Goal: Transaction & Acquisition: Purchase product/service

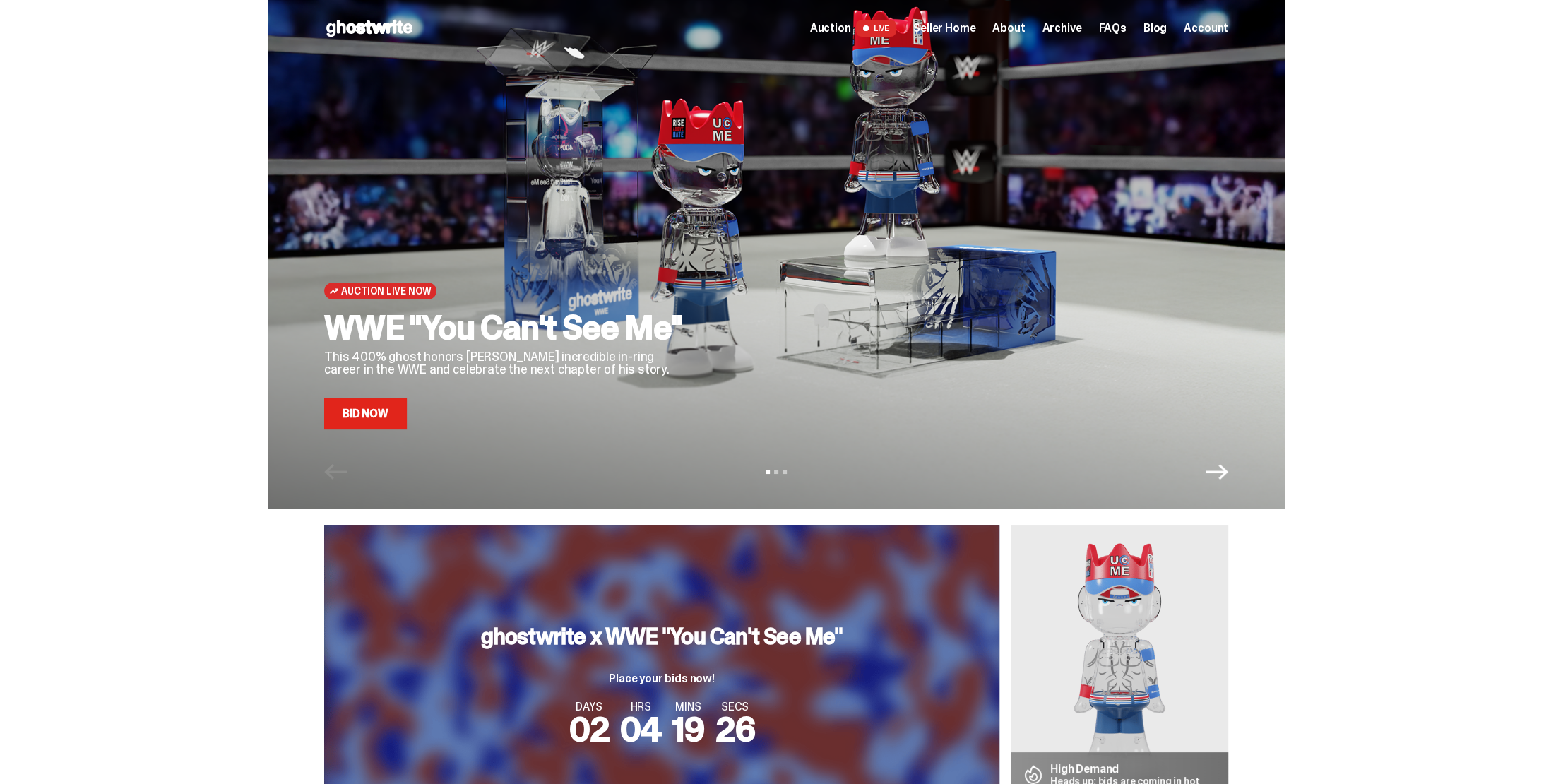
click at [376, 423] on link "Bid Now" at bounding box center [365, 414] width 83 height 31
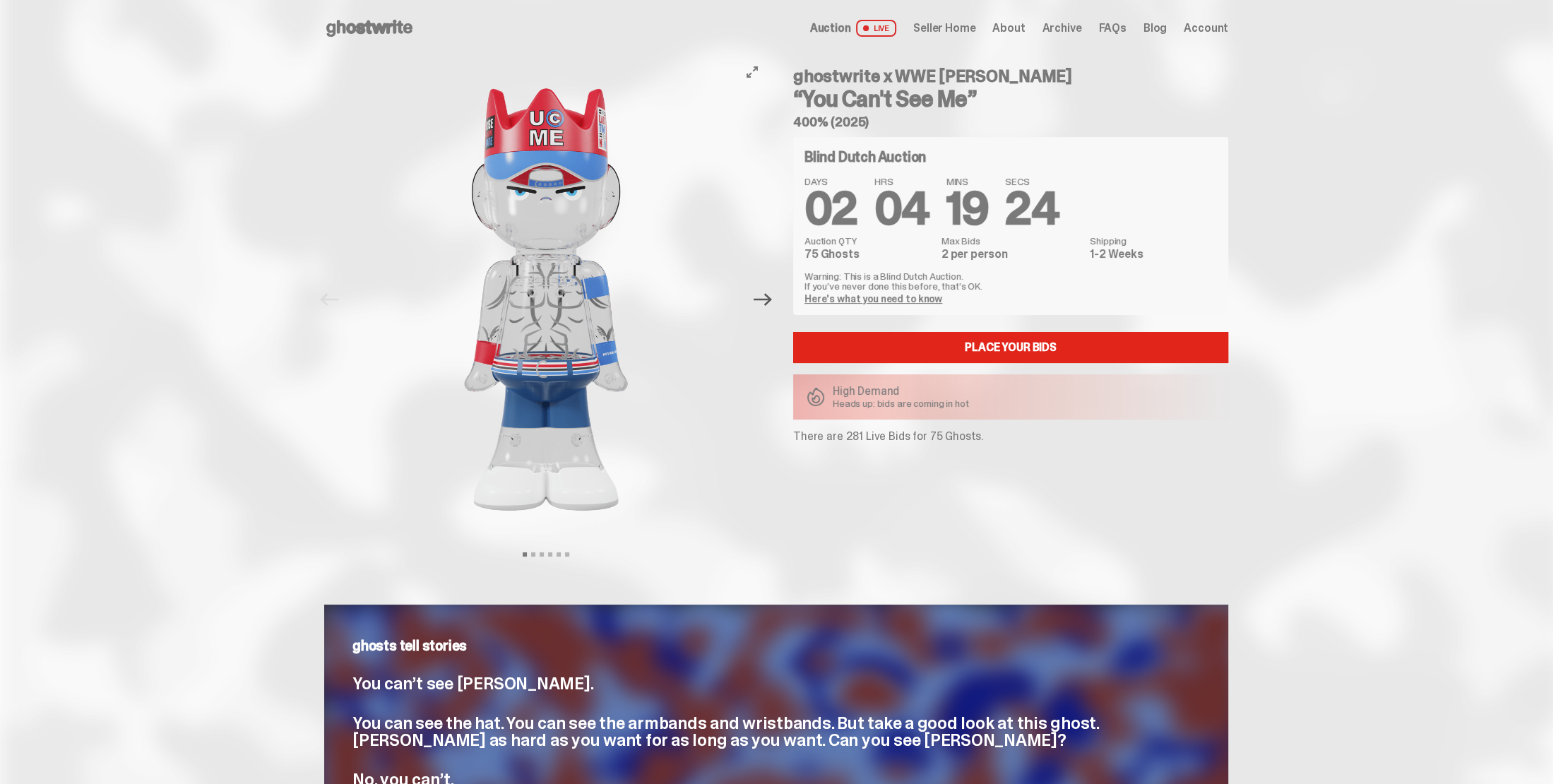
click at [769, 299] on icon "Next" at bounding box center [762, 299] width 19 height 13
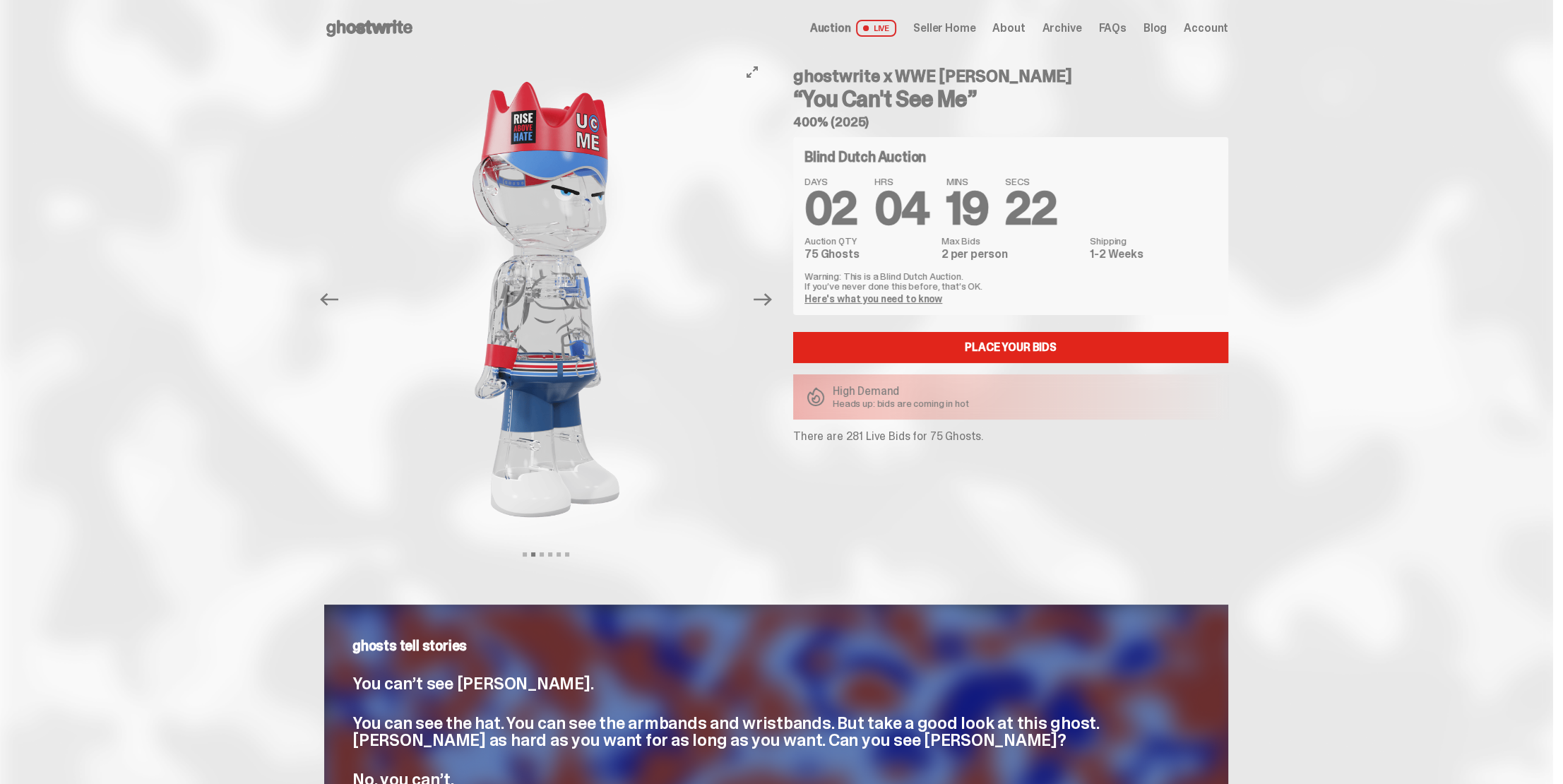
click at [778, 297] on button "Next" at bounding box center [763, 299] width 31 height 31
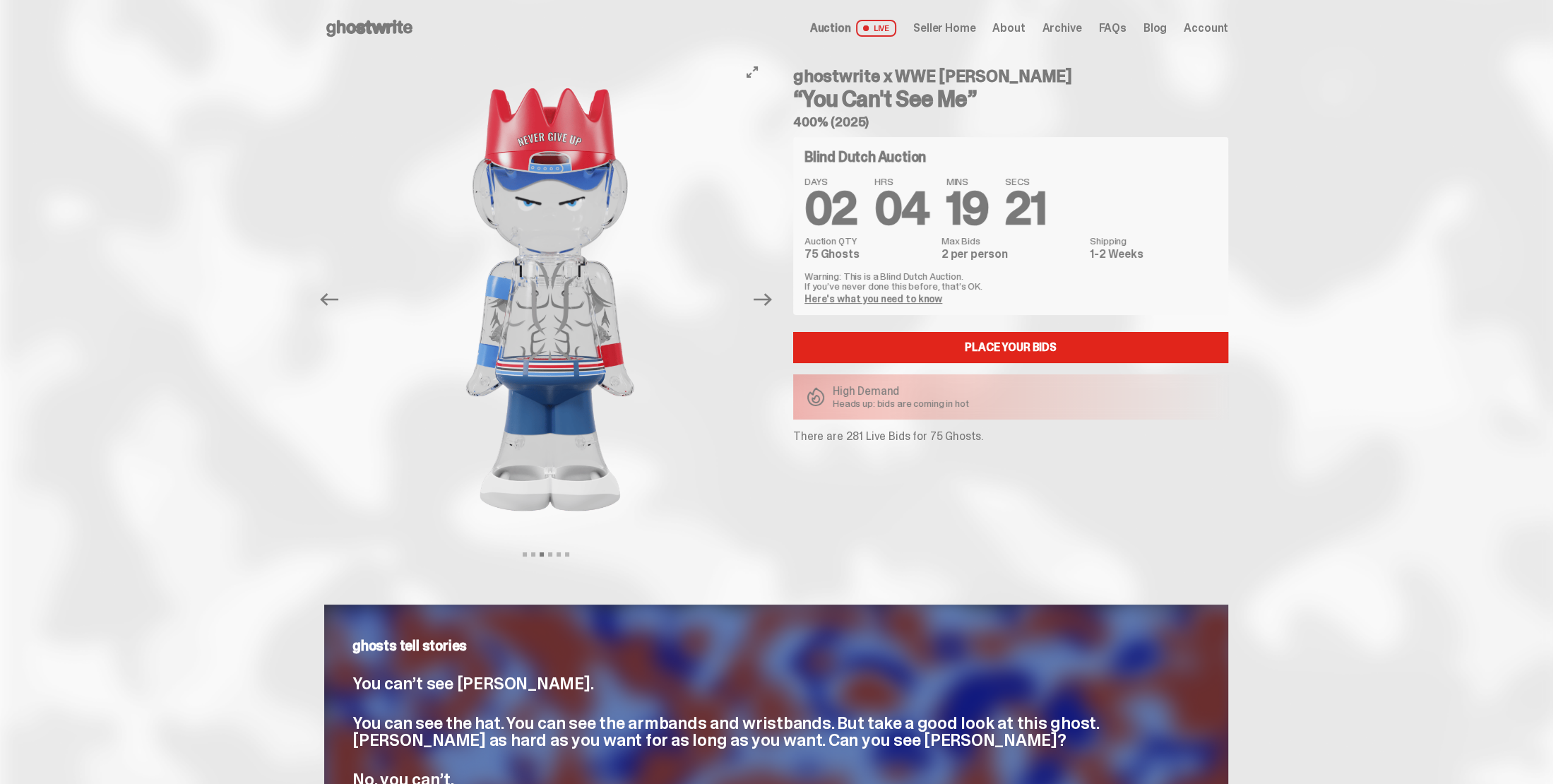
click at [778, 297] on button "Next" at bounding box center [763, 299] width 31 height 31
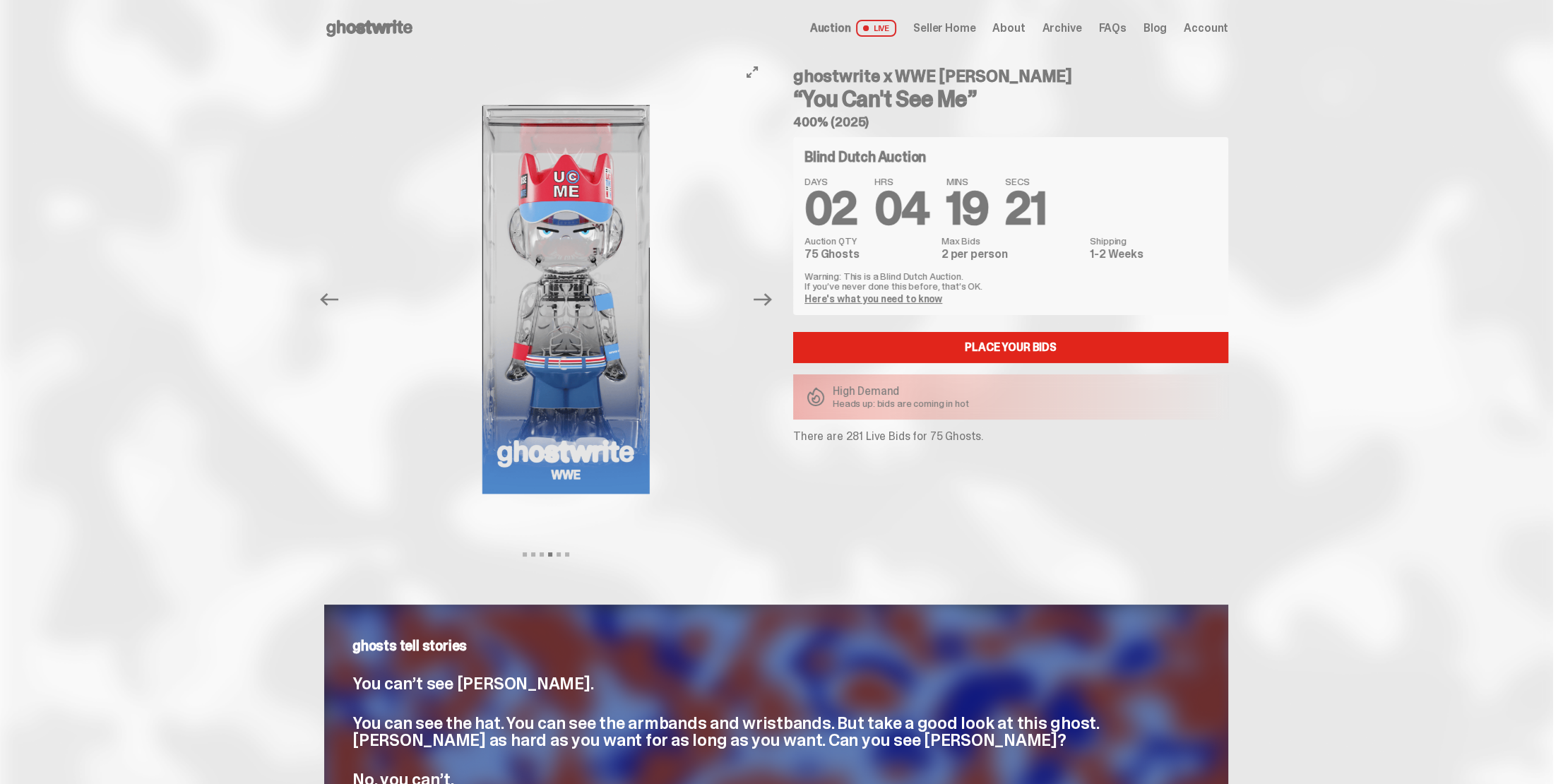
click at [778, 297] on button "Next" at bounding box center [763, 299] width 31 height 31
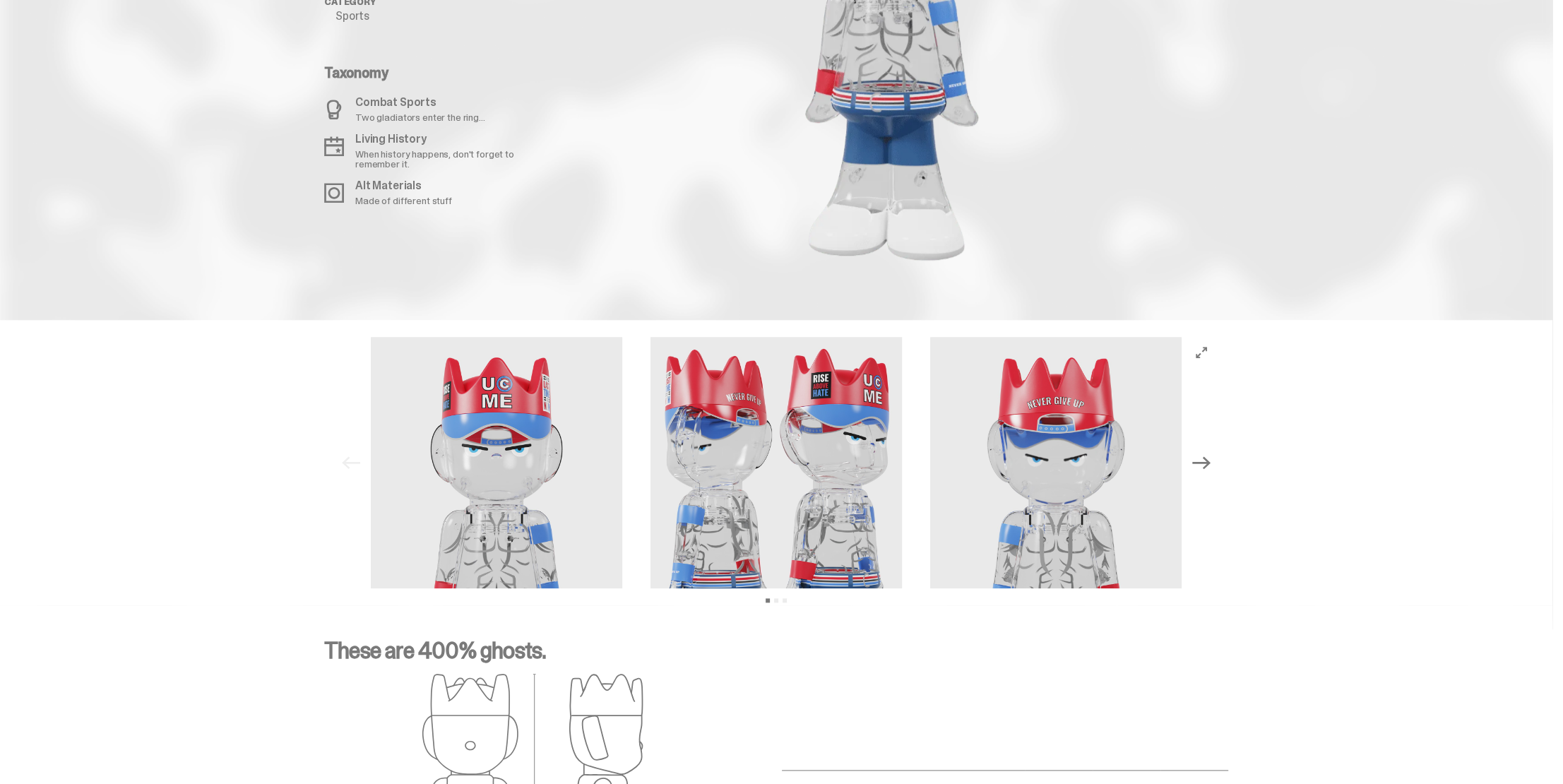
scroll to position [1836, 0]
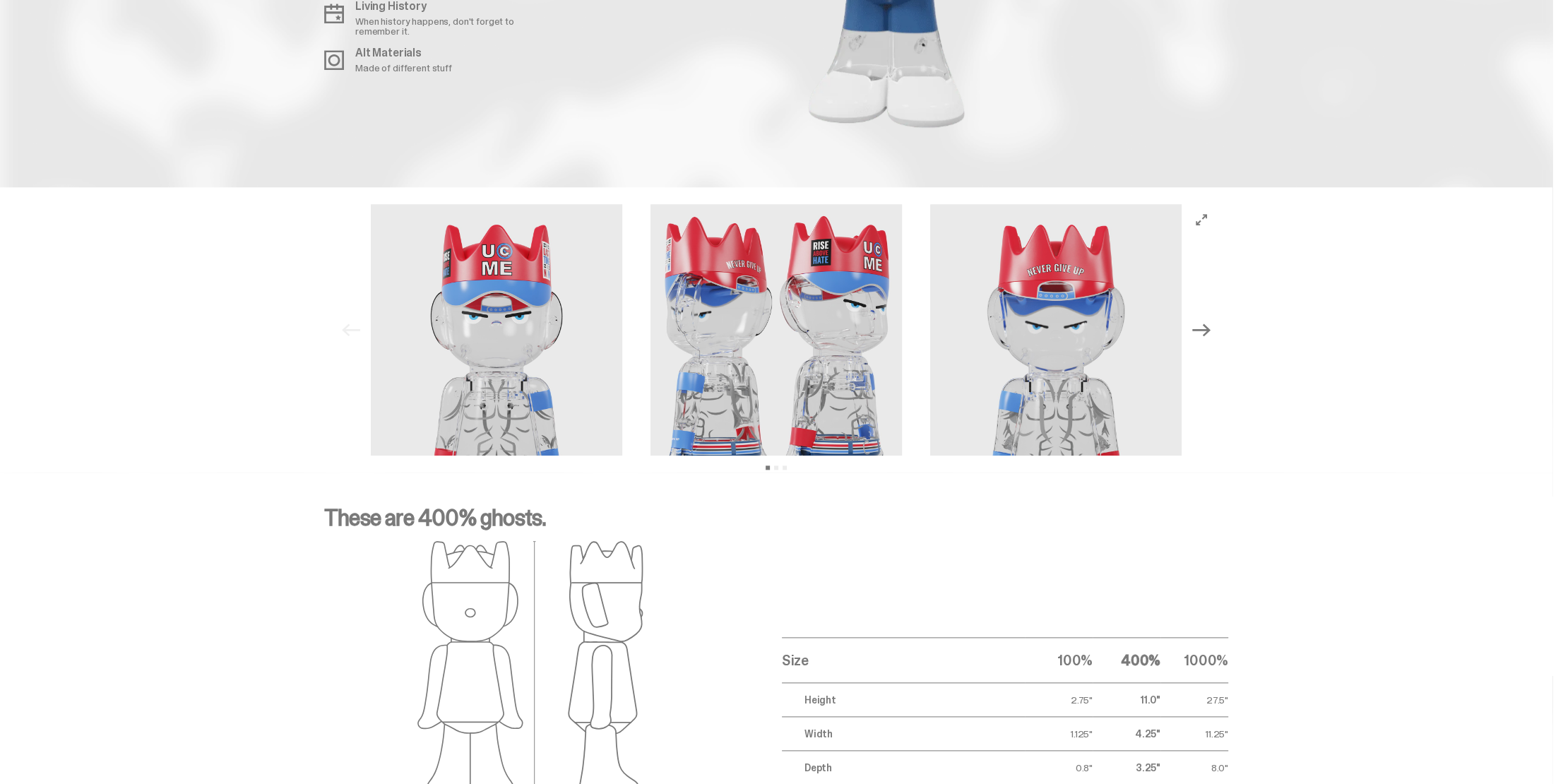
click at [1209, 323] on icon "Next" at bounding box center [1202, 329] width 19 height 19
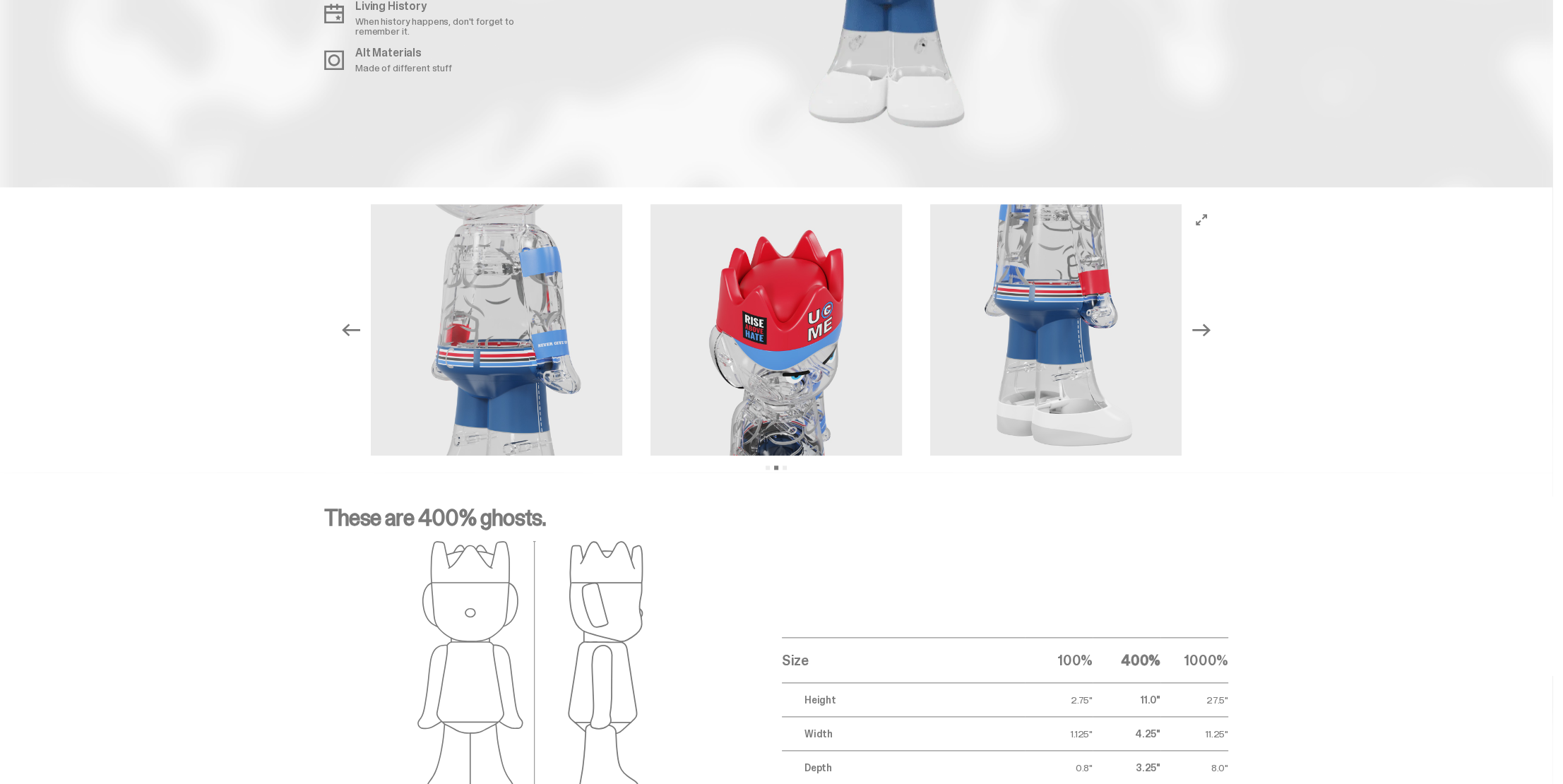
click at [1211, 326] on icon "Next" at bounding box center [1202, 329] width 19 height 19
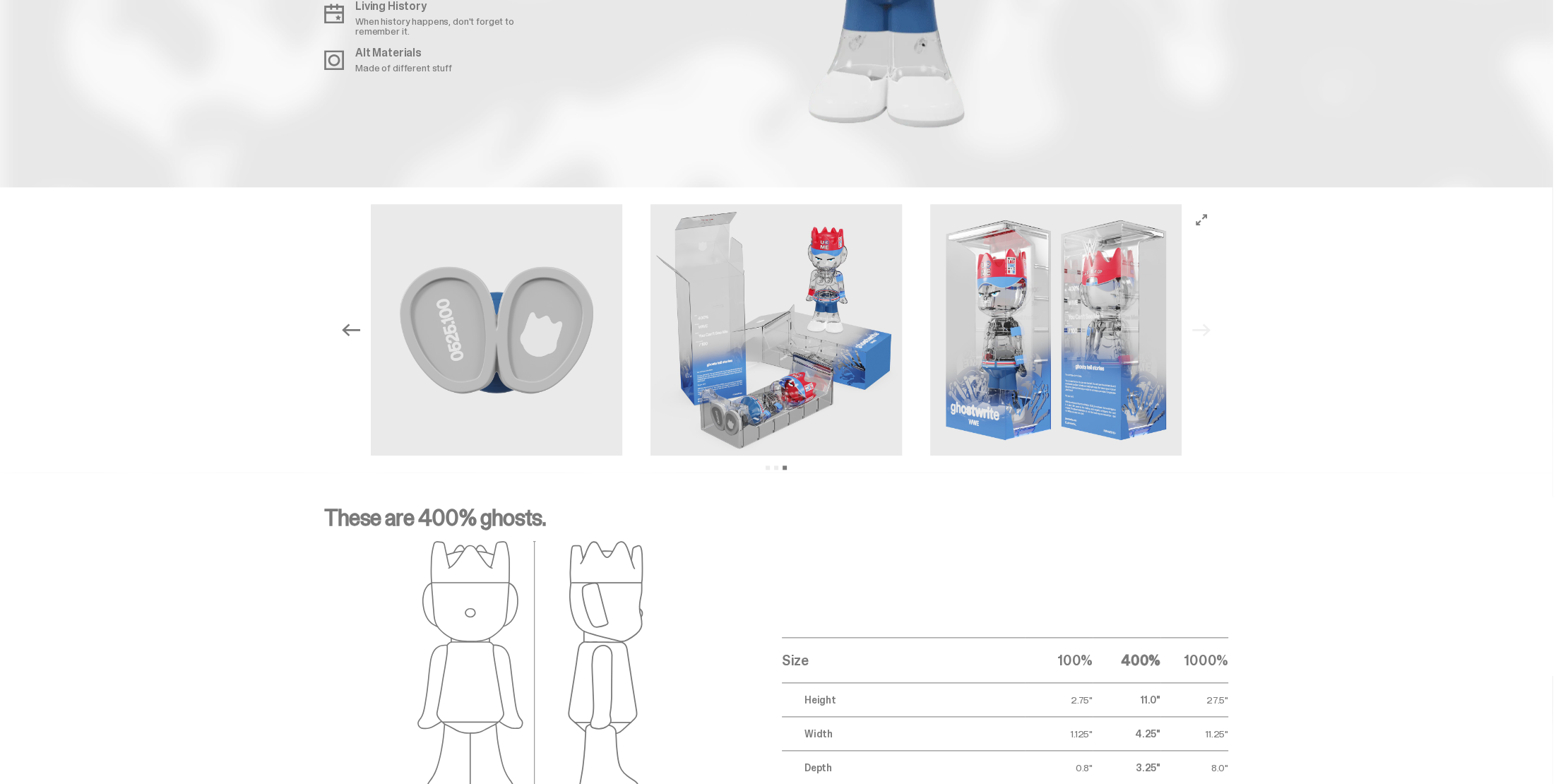
click at [1209, 323] on div "Previous Next View slide 1 View slide 2 View slide 3" at bounding box center [776, 329] width 882 height 252
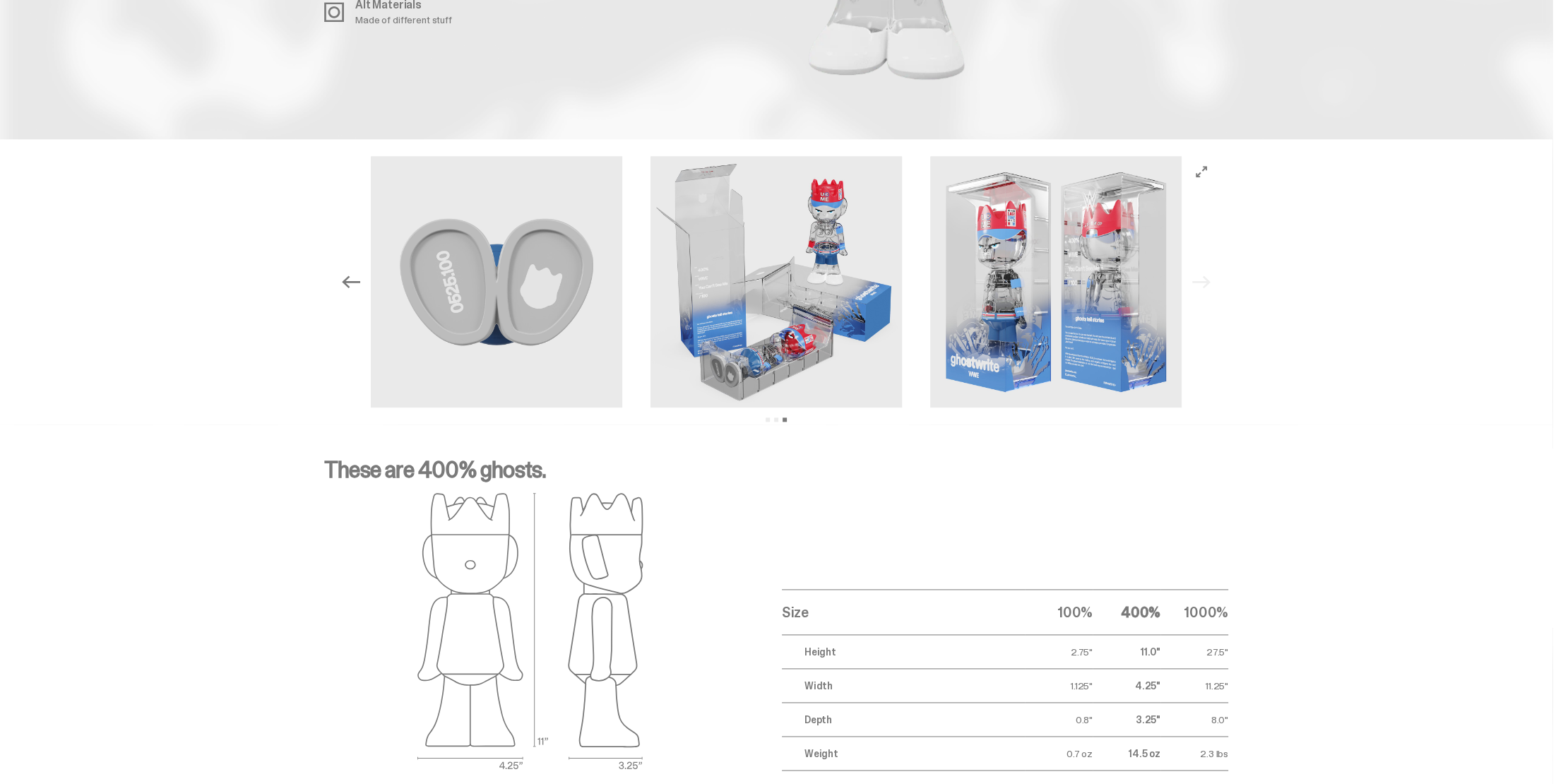
scroll to position [1907, 0]
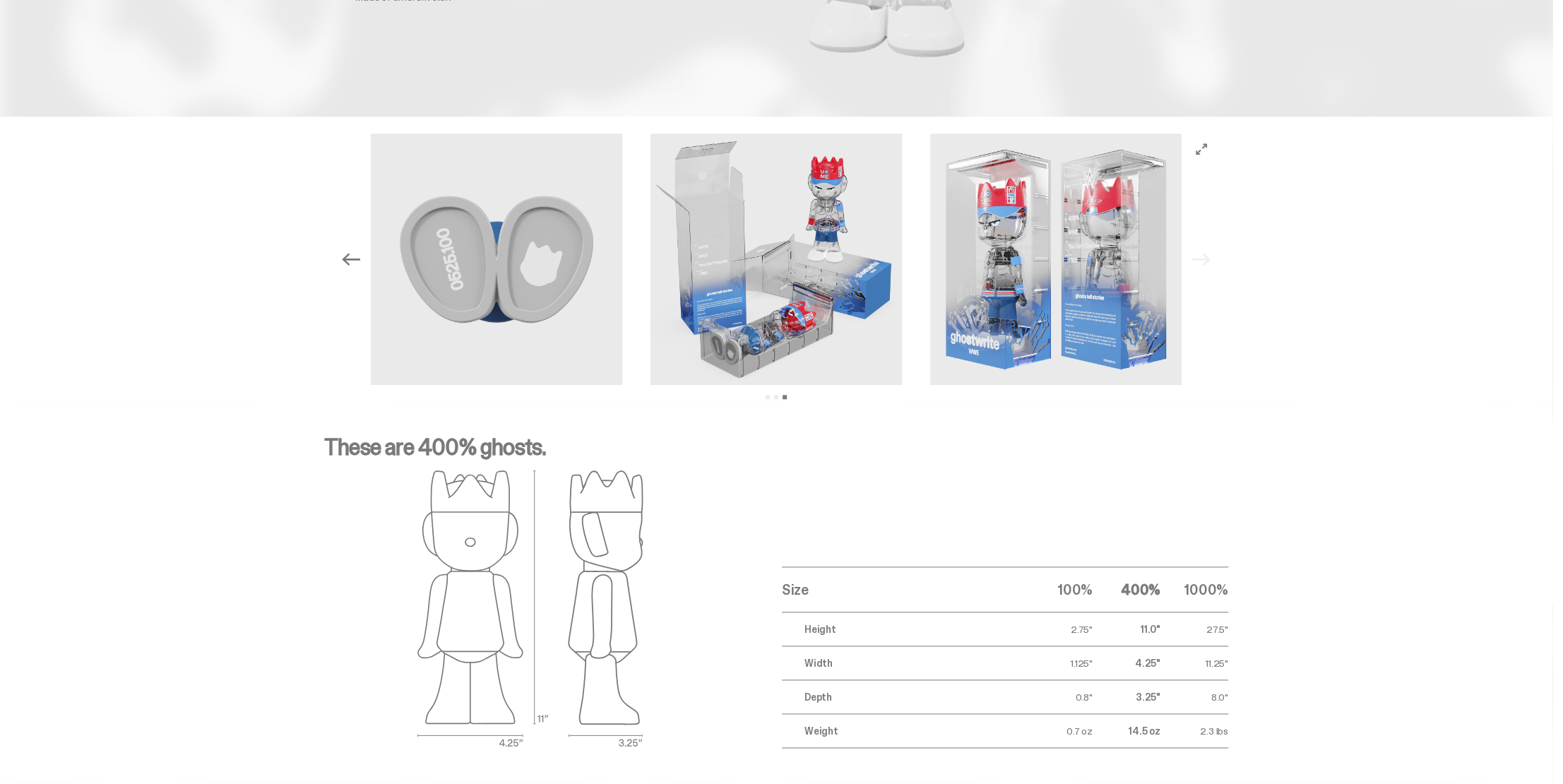
click at [349, 249] on button "Previous" at bounding box center [351, 259] width 31 height 31
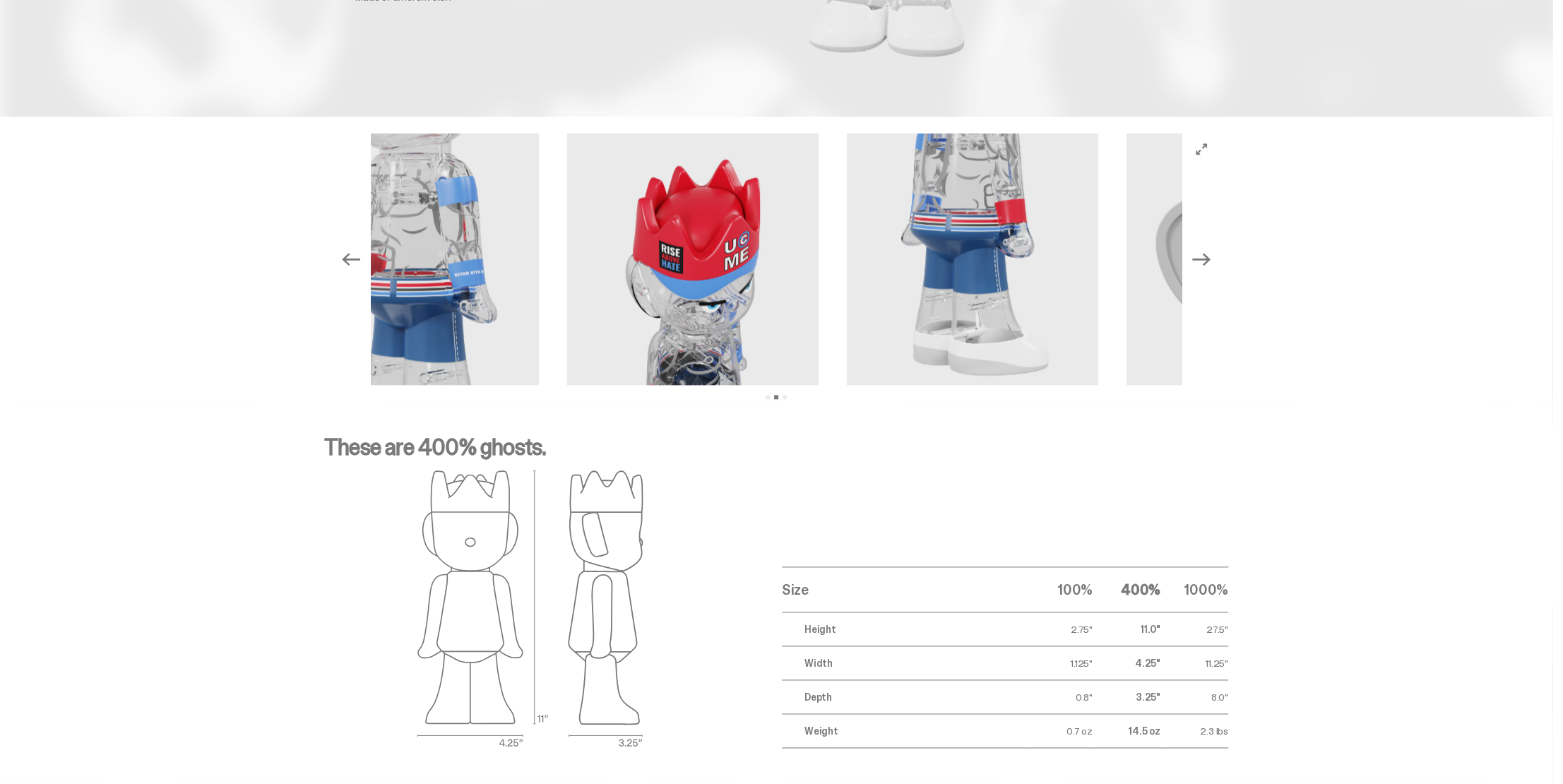
click at [349, 250] on icon "Previous" at bounding box center [351, 259] width 19 height 19
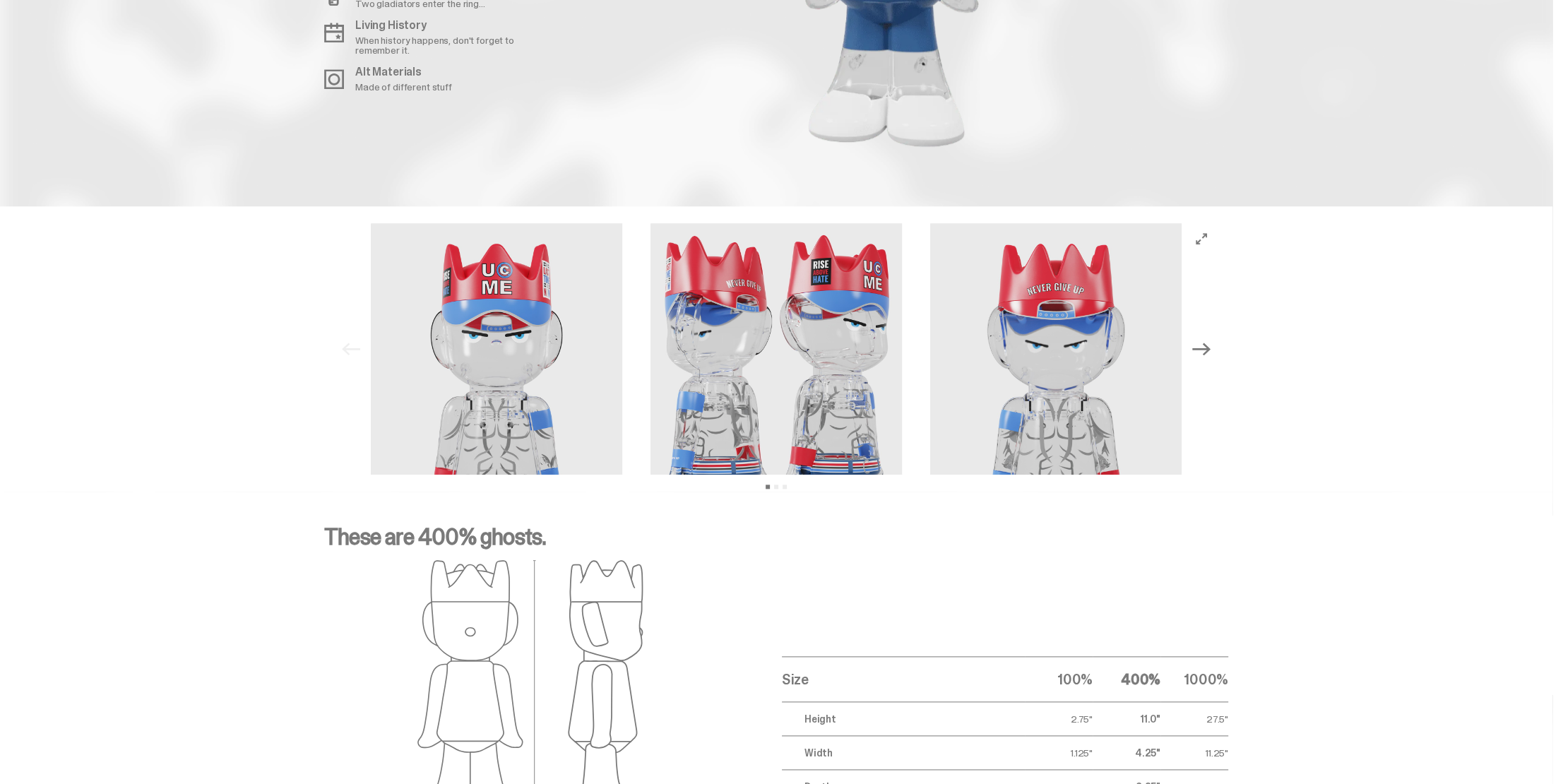
scroll to position [1766, 0]
